Goal: Check status

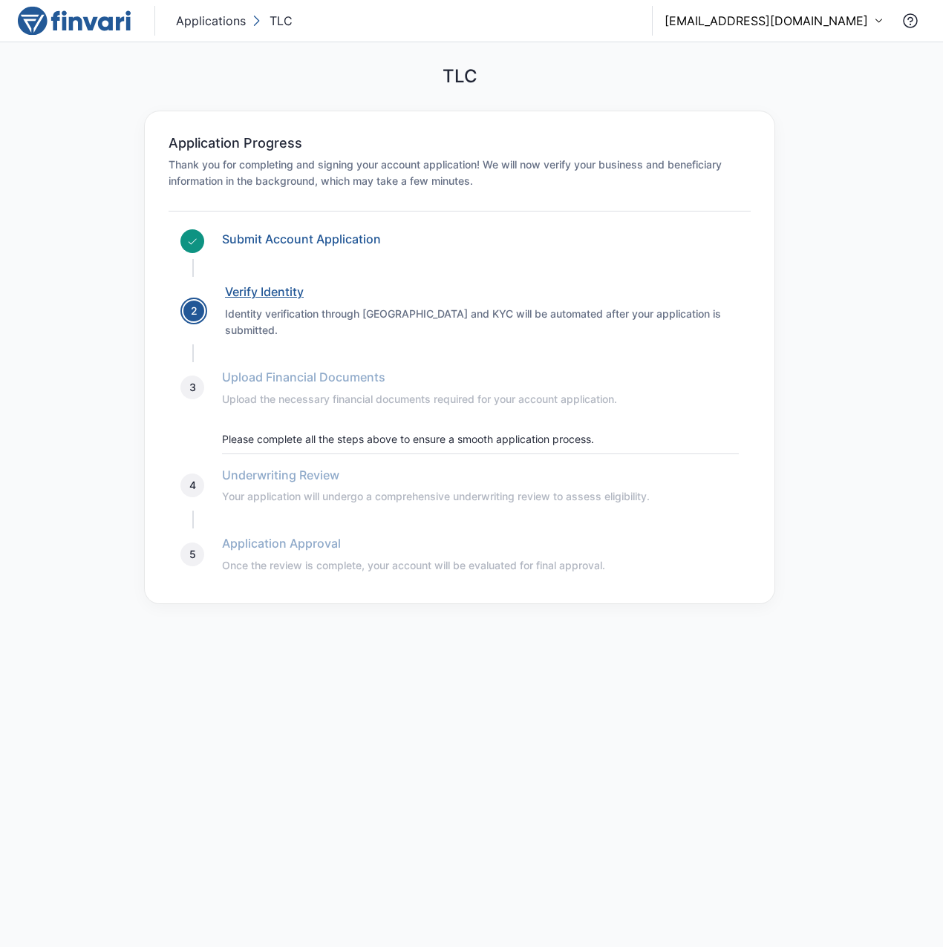
click at [277, 298] on link "Verify Identity" at bounding box center [264, 291] width 79 height 15
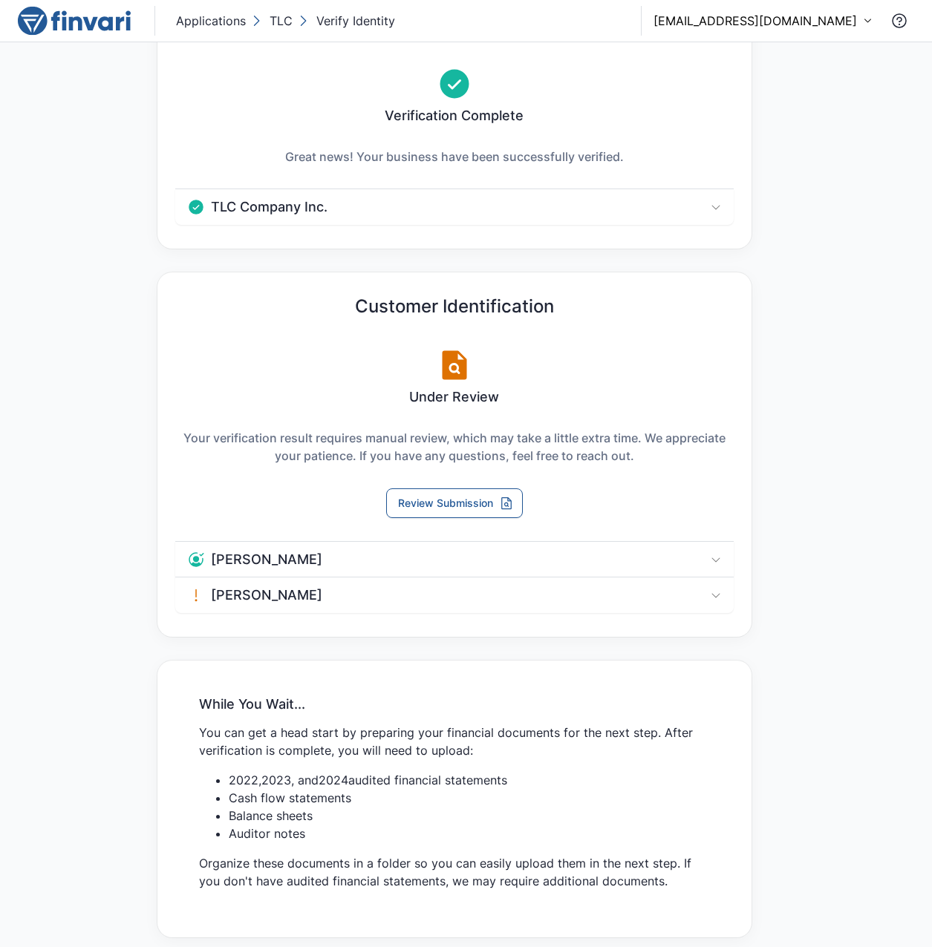
scroll to position [79, 0]
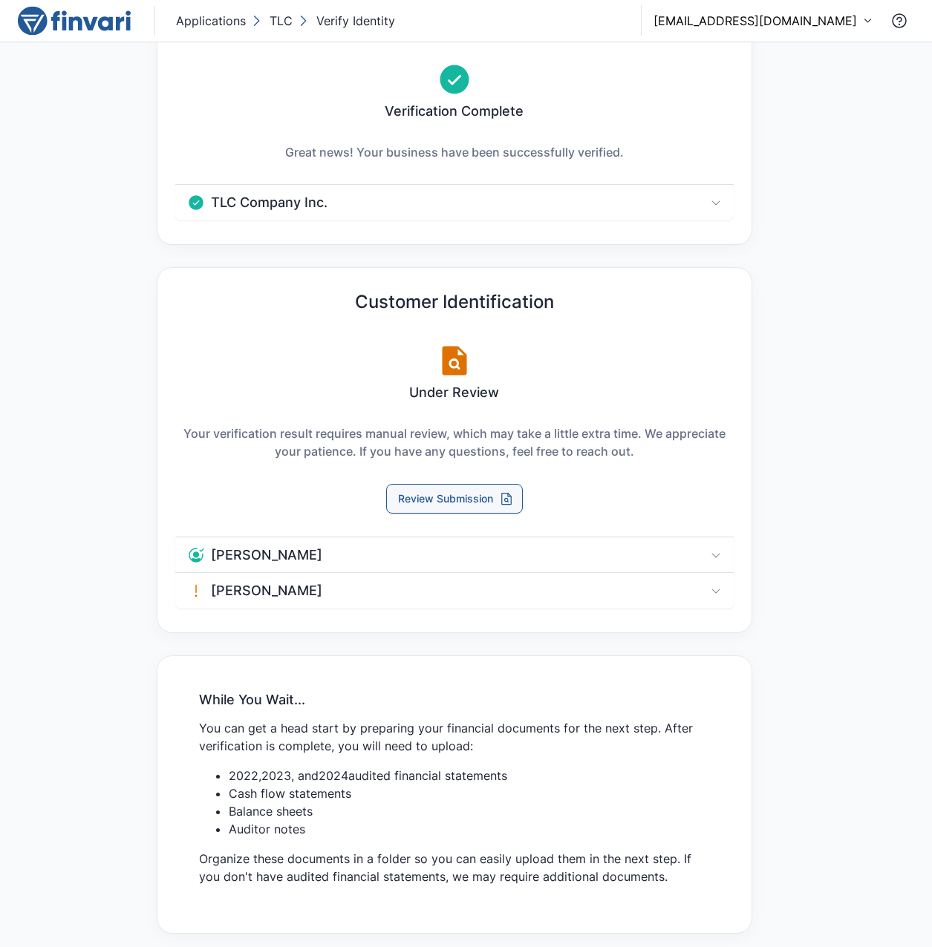
click at [472, 492] on button "Review Submission" at bounding box center [454, 499] width 137 height 30
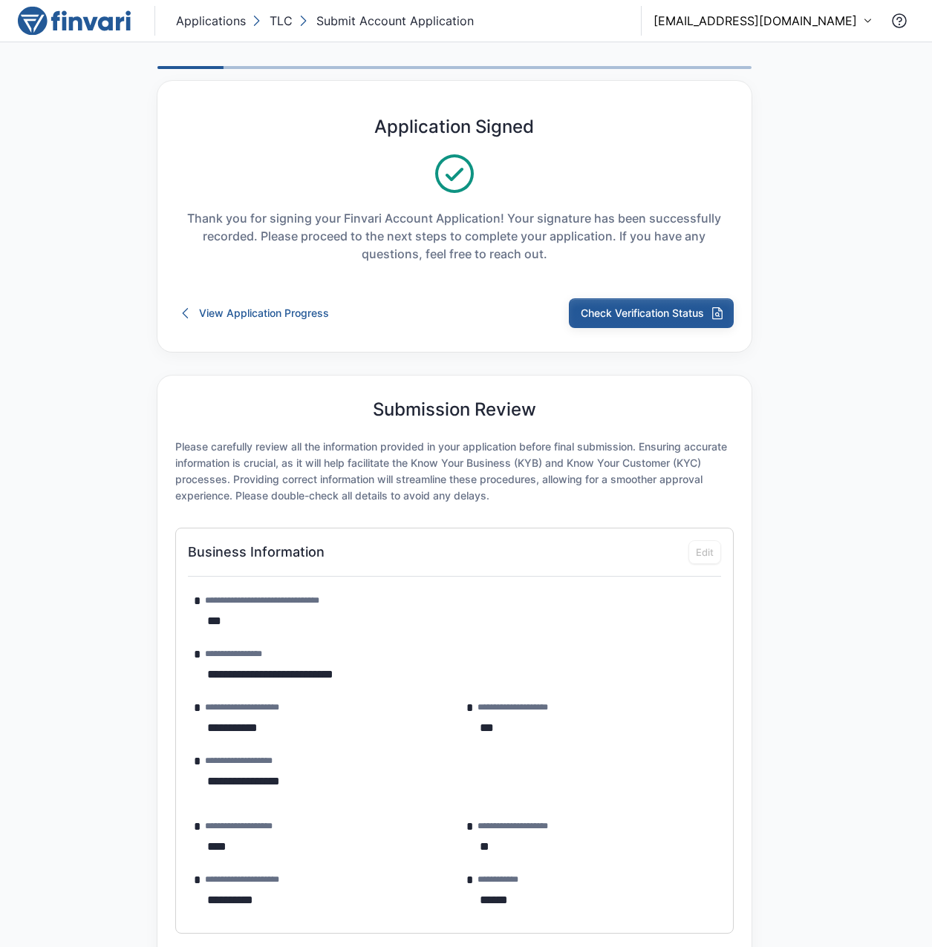
click at [651, 311] on button "Check Verification Status" at bounding box center [651, 313] width 165 height 30
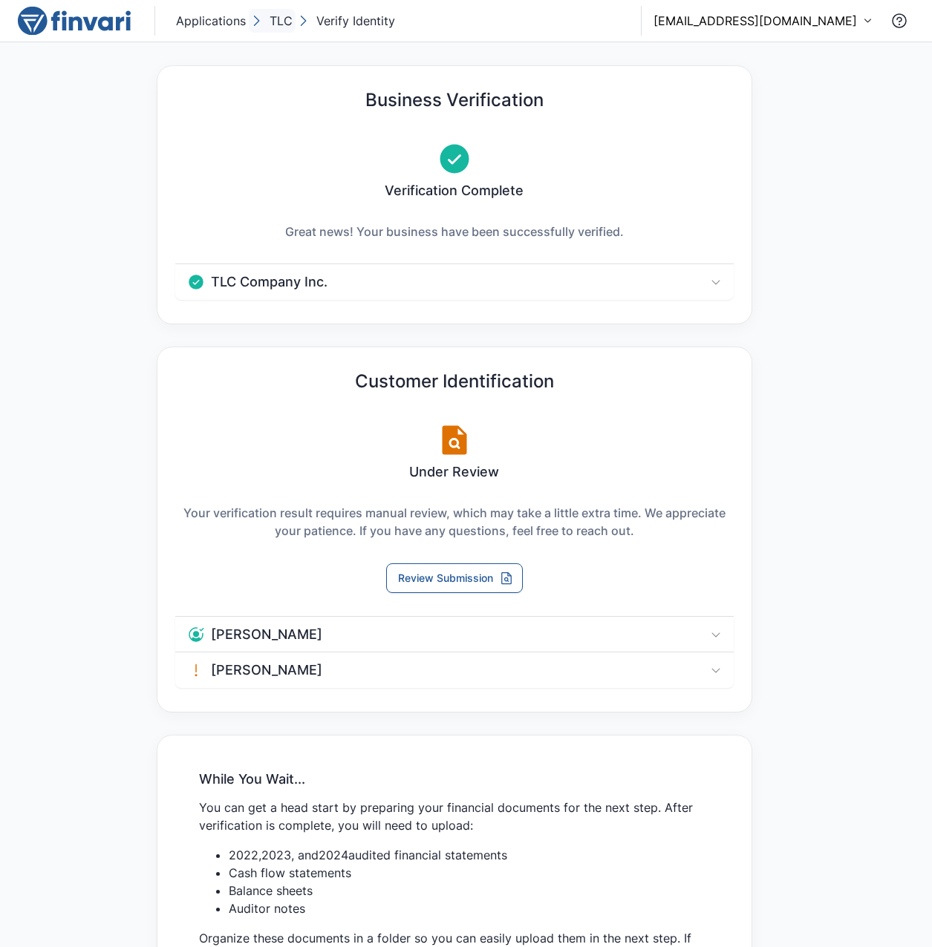
click at [282, 23] on p "TLC" at bounding box center [280, 21] width 23 height 18
